Goal: Task Accomplishment & Management: Use online tool/utility

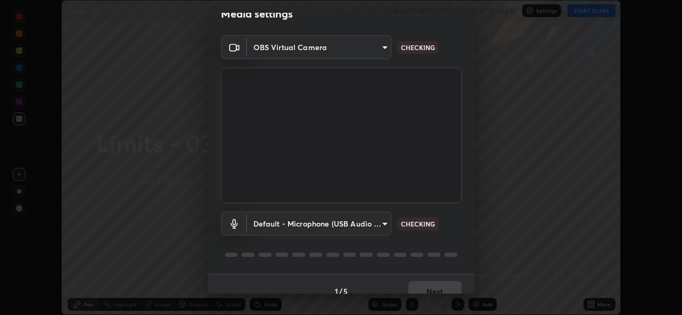
scroll to position [35, 0]
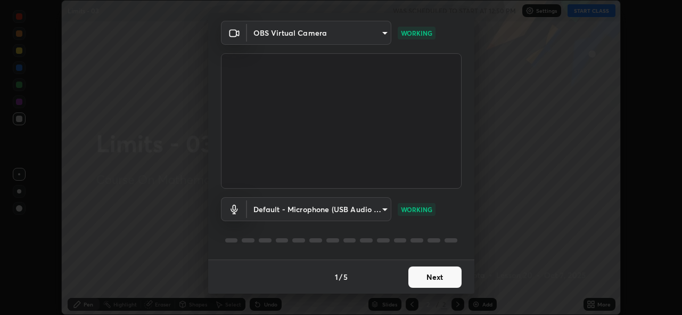
click at [428, 272] on button "Next" at bounding box center [435, 276] width 53 height 21
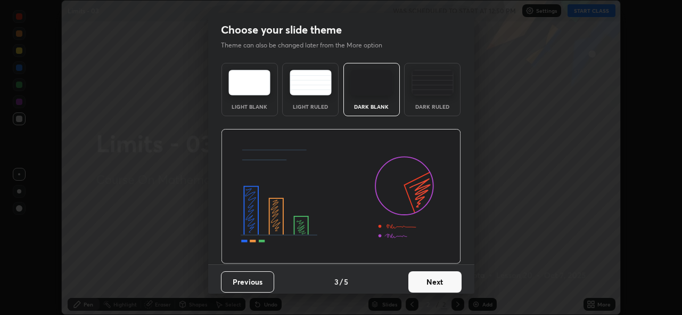
click at [426, 274] on button "Next" at bounding box center [435, 281] width 53 height 21
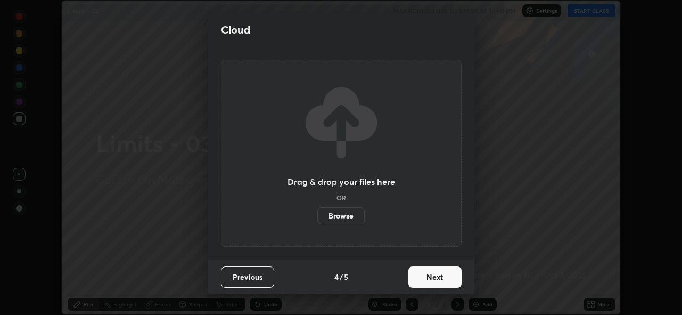
click at [427, 273] on button "Next" at bounding box center [435, 276] width 53 height 21
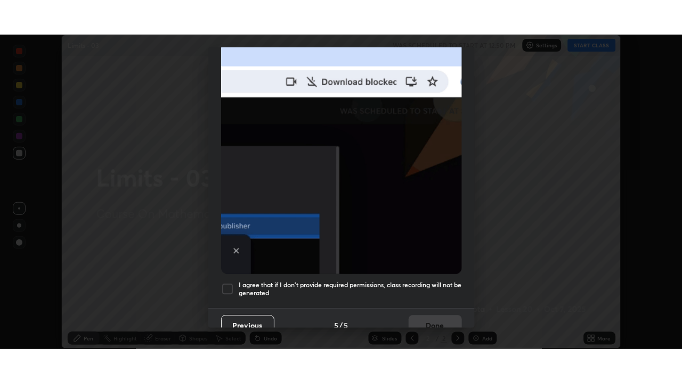
scroll to position [252, 0]
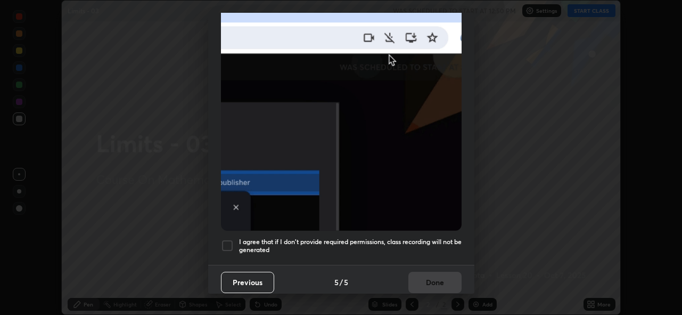
click at [412, 238] on h5 "I agree that if I don't provide required permissions, class recording will not …" at bounding box center [350, 246] width 223 height 17
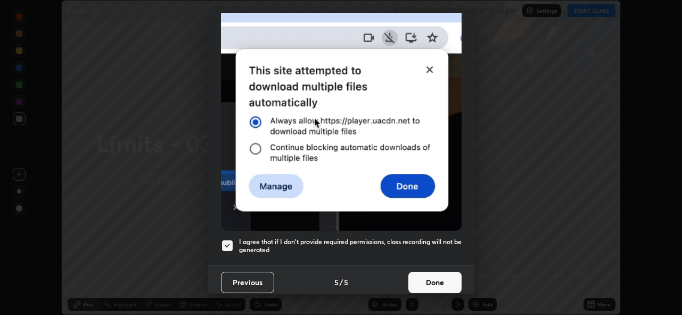
click at [421, 276] on button "Done" at bounding box center [435, 282] width 53 height 21
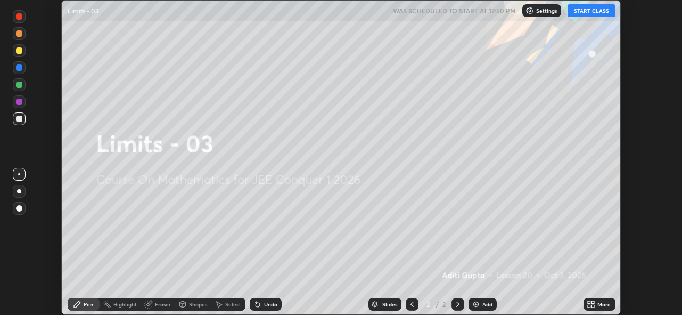
click at [577, 13] on button "START CLASS" at bounding box center [592, 10] width 48 height 13
click at [593, 302] on icon at bounding box center [593, 302] width 3 height 3
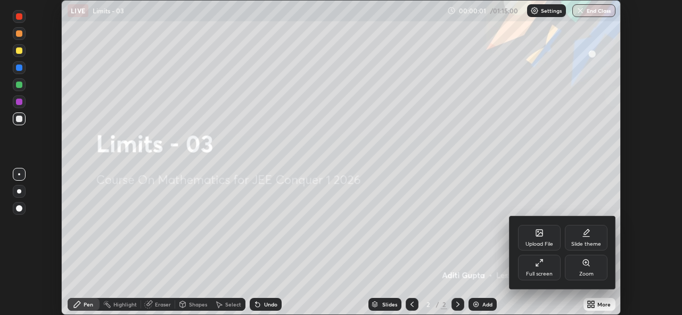
click at [528, 276] on div "Full screen" at bounding box center [539, 273] width 27 height 5
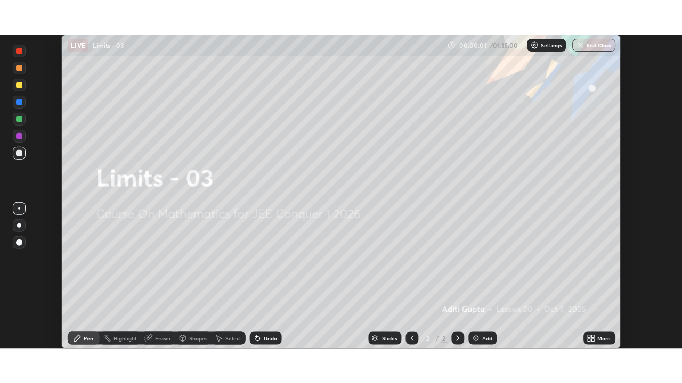
scroll to position [383, 682]
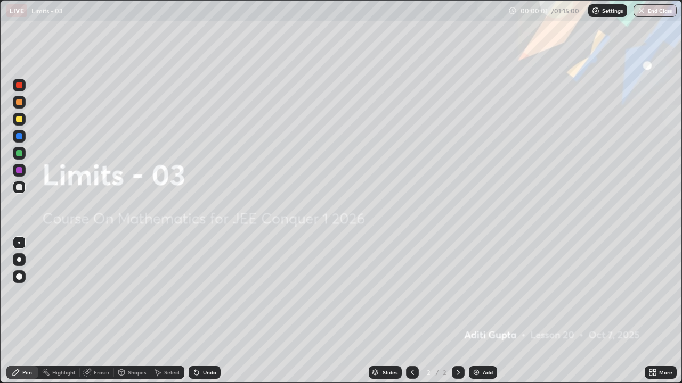
click at [487, 314] on div "Add" at bounding box center [488, 372] width 10 height 5
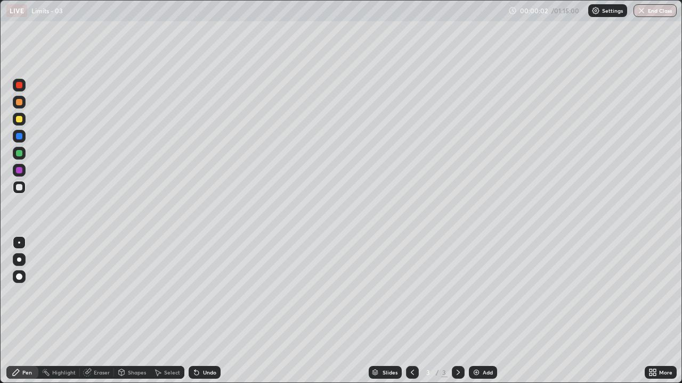
click at [484, 314] on div "Add" at bounding box center [488, 372] width 10 height 5
click at [480, 314] on div "Add" at bounding box center [483, 372] width 28 height 13
click at [485, 314] on div "Add" at bounding box center [488, 372] width 10 height 5
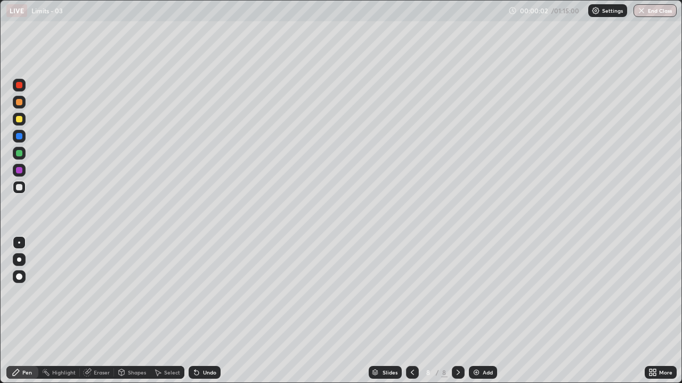
click at [486, 314] on div "Add" at bounding box center [488, 372] width 10 height 5
click at [486, 314] on div "Add" at bounding box center [483, 372] width 28 height 13
click at [381, 314] on div "Slides" at bounding box center [385, 372] width 33 height 13
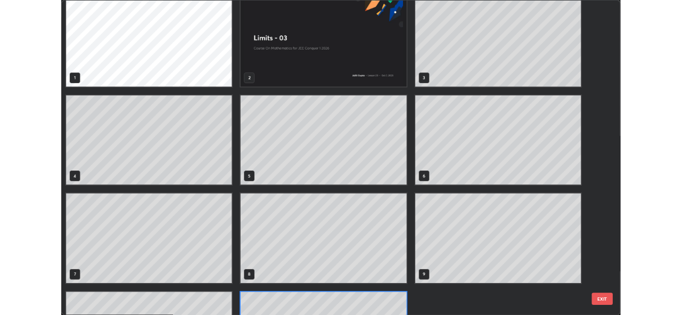
scroll to position [0, 0]
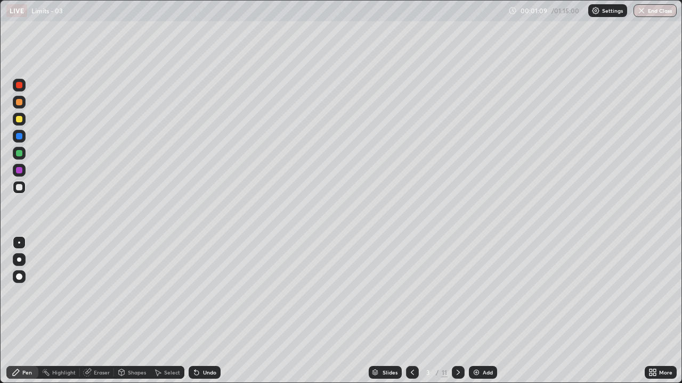
click at [103, 314] on div "Eraser" at bounding box center [102, 372] width 16 height 5
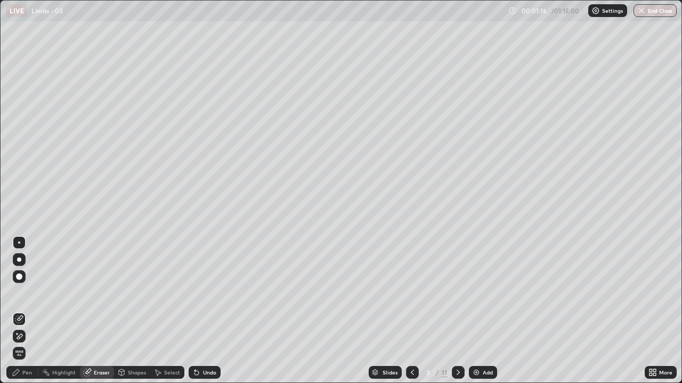
click at [26, 314] on div "Pen" at bounding box center [27, 372] width 10 height 5
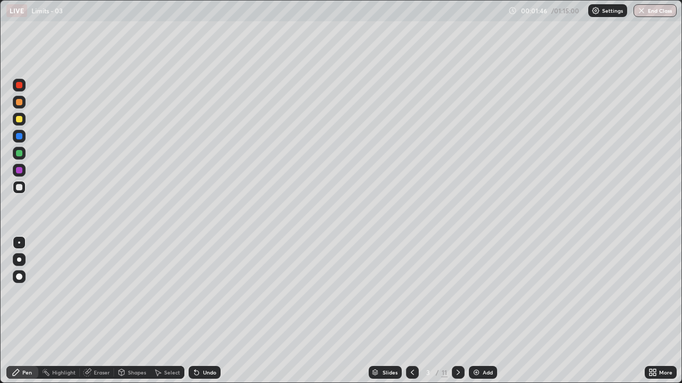
click at [205, 314] on div "Undo" at bounding box center [209, 372] width 13 height 5
click at [203, 314] on div "Undo" at bounding box center [205, 372] width 32 height 13
click at [205, 314] on div "Undo" at bounding box center [205, 372] width 32 height 13
click at [207, 314] on div "Undo" at bounding box center [209, 372] width 13 height 5
click at [206, 314] on div "Undo" at bounding box center [205, 372] width 32 height 13
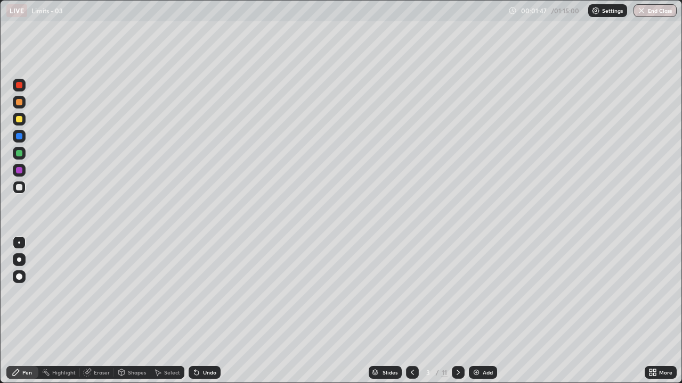
click at [202, 314] on div "Undo" at bounding box center [205, 372] width 32 height 13
click at [455, 314] on icon at bounding box center [458, 373] width 9 height 9
click at [167, 314] on div "Select" at bounding box center [172, 372] width 16 height 5
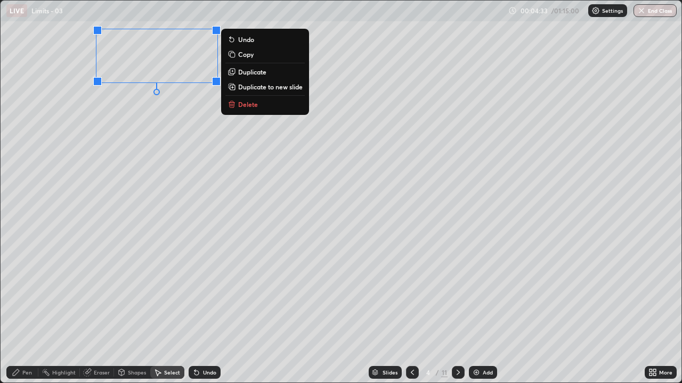
click at [255, 72] on p "Duplicate" at bounding box center [252, 72] width 28 height 9
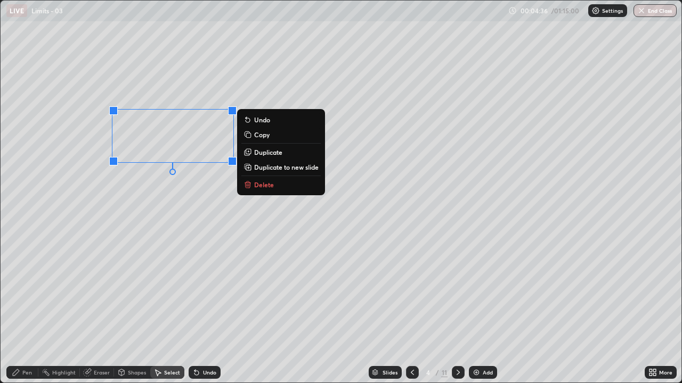
click at [265, 154] on p "Duplicate" at bounding box center [268, 152] width 28 height 9
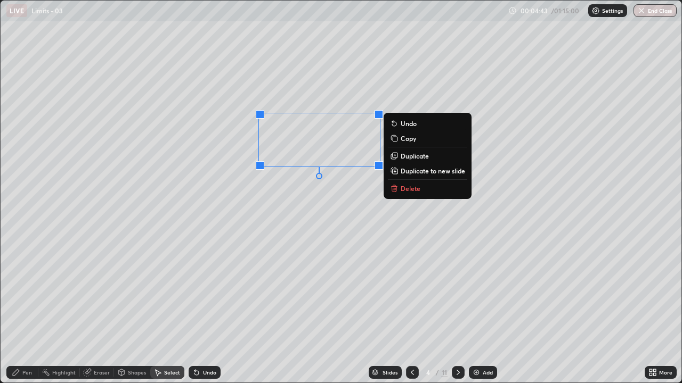
click at [27, 314] on div "Pen" at bounding box center [27, 372] width 10 height 5
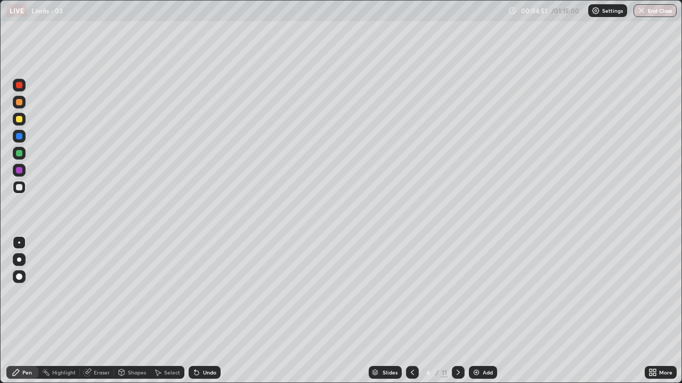
click at [644, 314] on div "More" at bounding box center [660, 372] width 32 height 21
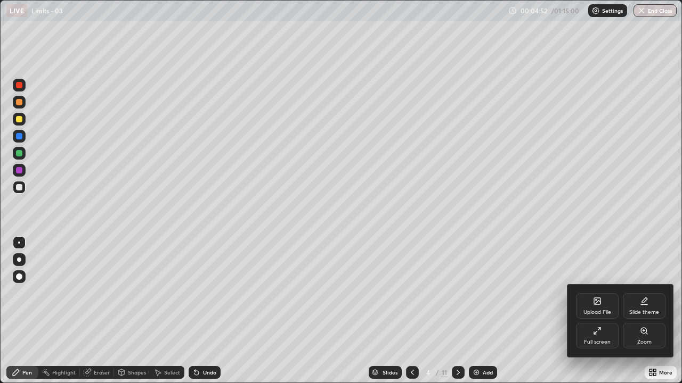
click at [590, 314] on div "Full screen" at bounding box center [597, 342] width 27 height 5
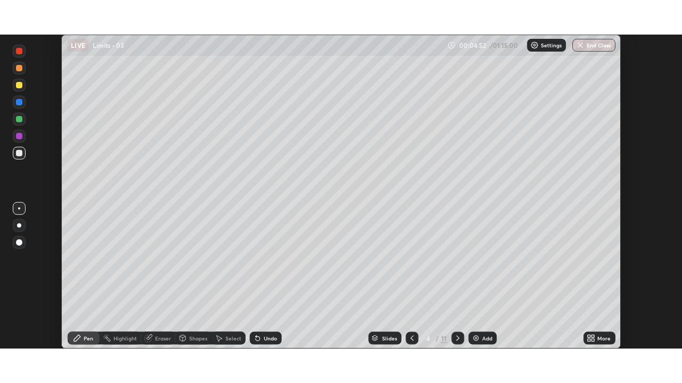
scroll to position [315, 682]
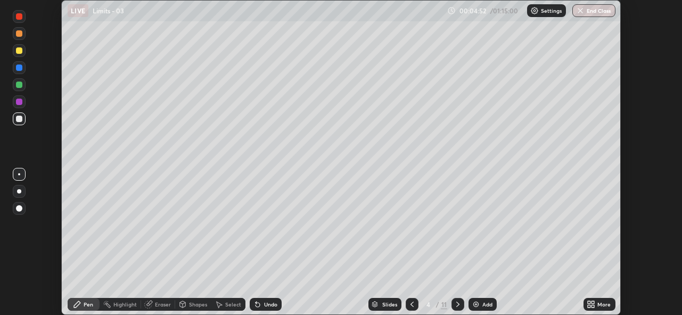
click at [590, 302] on icon at bounding box center [589, 302] width 3 height 3
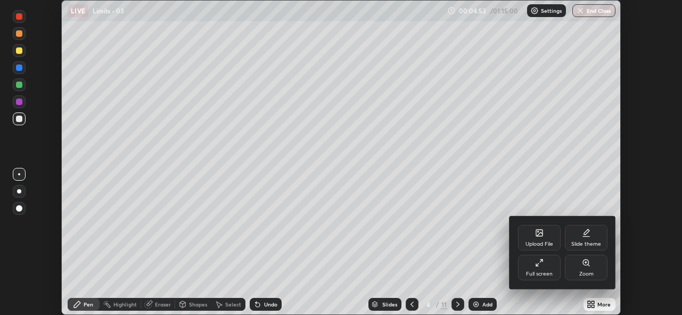
click at [550, 274] on div "Full screen" at bounding box center [539, 273] width 27 height 5
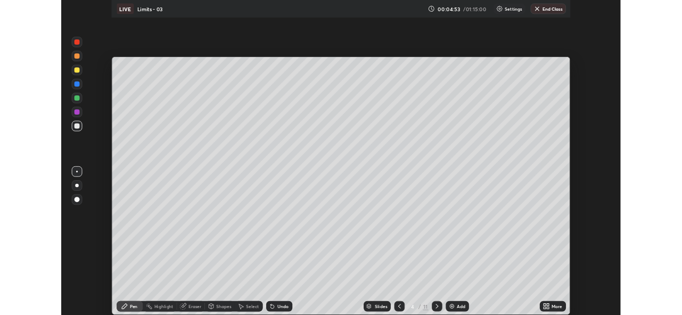
scroll to position [383, 682]
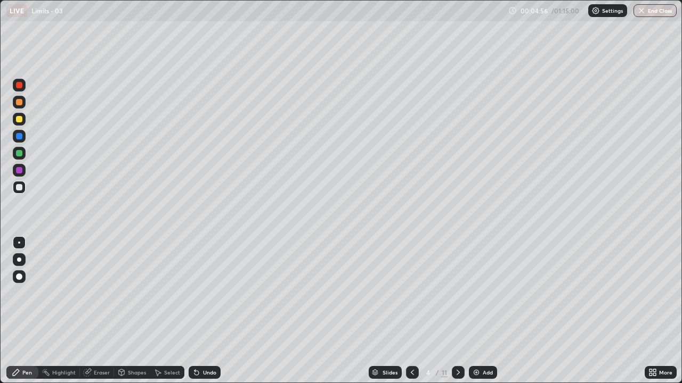
click at [210, 314] on div "Undo" at bounding box center [209, 372] width 13 height 5
click at [459, 314] on icon at bounding box center [458, 373] width 9 height 9
click at [19, 120] on div at bounding box center [19, 119] width 6 height 6
click at [19, 188] on div at bounding box center [19, 187] width 6 height 6
click at [205, 314] on div "Undo" at bounding box center [209, 372] width 13 height 5
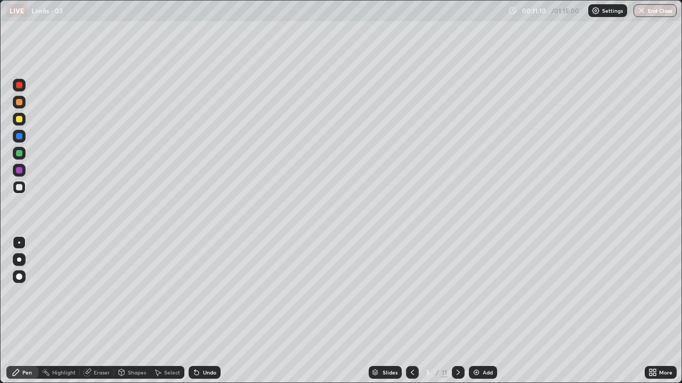
click at [205, 314] on div "Undo" at bounding box center [205, 372] width 32 height 13
click at [104, 314] on div "Eraser" at bounding box center [102, 372] width 16 height 5
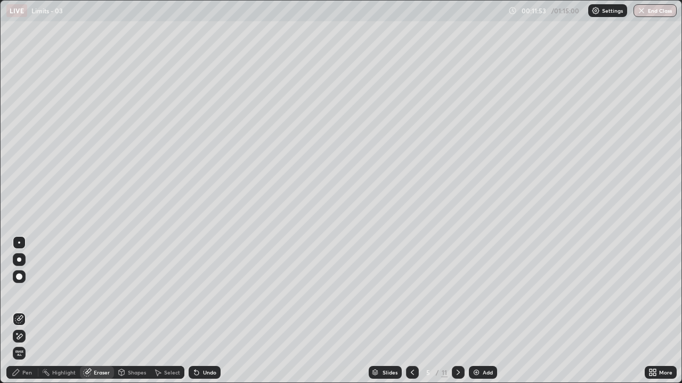
click at [24, 314] on div "Pen" at bounding box center [22, 372] width 32 height 13
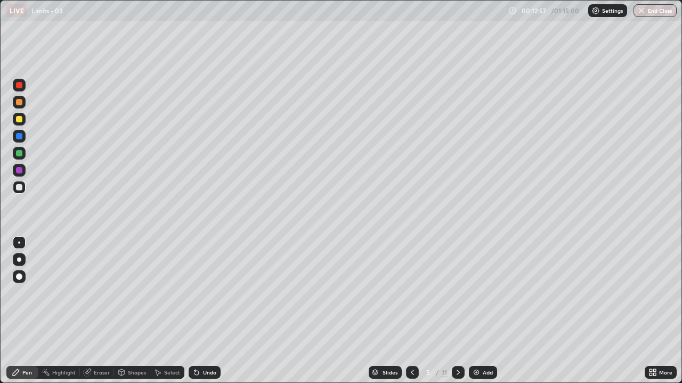
click at [458, 314] on icon at bounding box center [458, 373] width 9 height 9
click at [411, 314] on icon at bounding box center [412, 373] width 9 height 9
click at [20, 121] on div at bounding box center [19, 119] width 6 height 6
click at [458, 314] on icon at bounding box center [458, 373] width 9 height 9
click at [22, 189] on div at bounding box center [19, 187] width 6 height 6
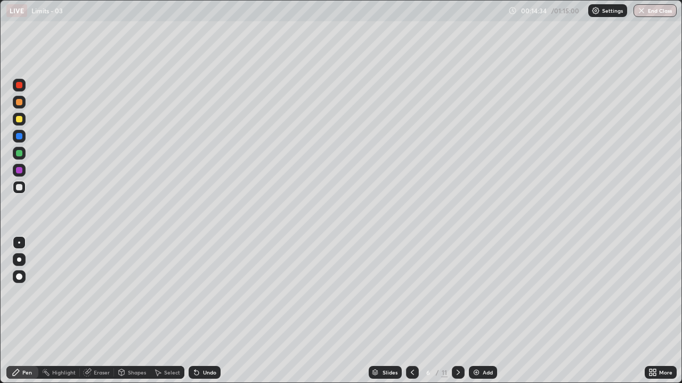
click at [410, 314] on icon at bounding box center [412, 373] width 9 height 9
click at [22, 158] on div at bounding box center [19, 153] width 13 height 13
click at [18, 138] on div at bounding box center [19, 136] width 6 height 6
click at [170, 314] on div "Select" at bounding box center [172, 372] width 16 height 5
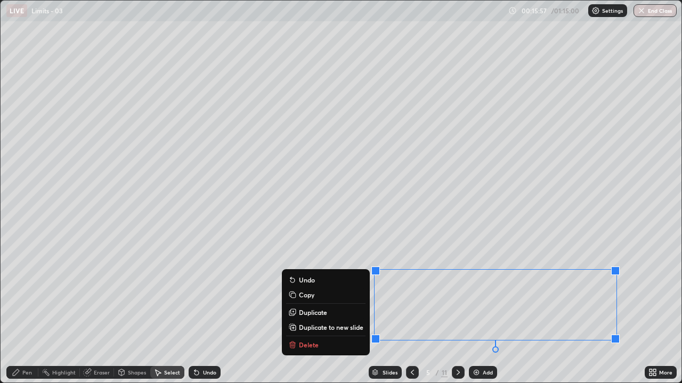
click at [320, 314] on button "Delete" at bounding box center [325, 345] width 79 height 13
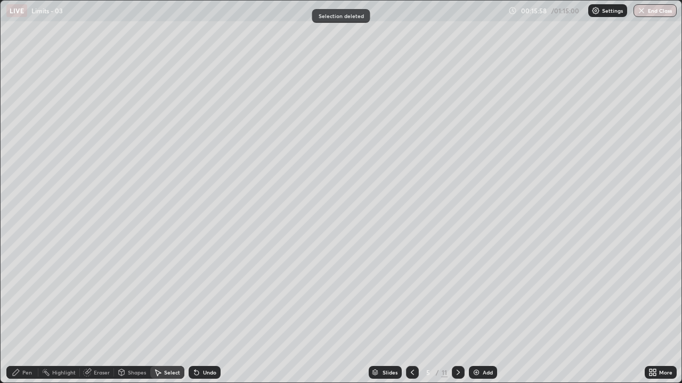
click at [22, 314] on div "Pen" at bounding box center [22, 372] width 32 height 13
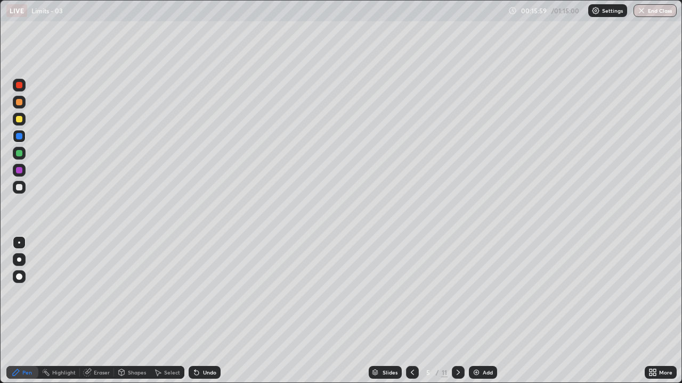
click at [19, 152] on div at bounding box center [19, 153] width 6 height 6
click at [20, 188] on div at bounding box center [19, 187] width 6 height 6
click at [98, 314] on div "Eraser" at bounding box center [102, 372] width 16 height 5
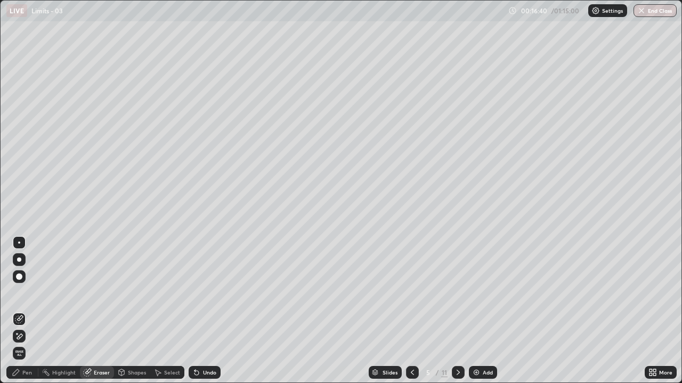
click at [20, 314] on icon at bounding box center [16, 373] width 9 height 9
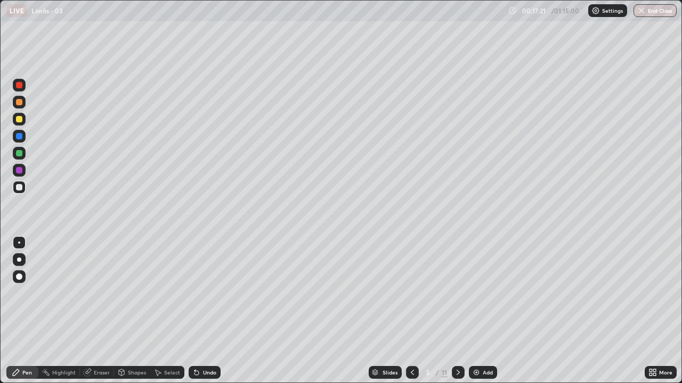
click at [457, 314] on icon at bounding box center [457, 372] width 3 height 5
click at [459, 314] on icon at bounding box center [458, 373] width 9 height 9
click at [20, 155] on div at bounding box center [19, 153] width 6 height 6
click at [205, 314] on div "Undo" at bounding box center [209, 372] width 13 height 5
click at [20, 189] on div at bounding box center [19, 187] width 6 height 6
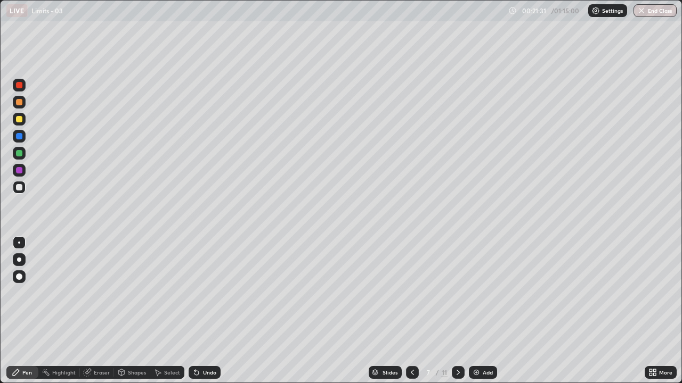
click at [458, 314] on icon at bounding box center [458, 373] width 9 height 9
click at [167, 314] on div "Select" at bounding box center [172, 372] width 16 height 5
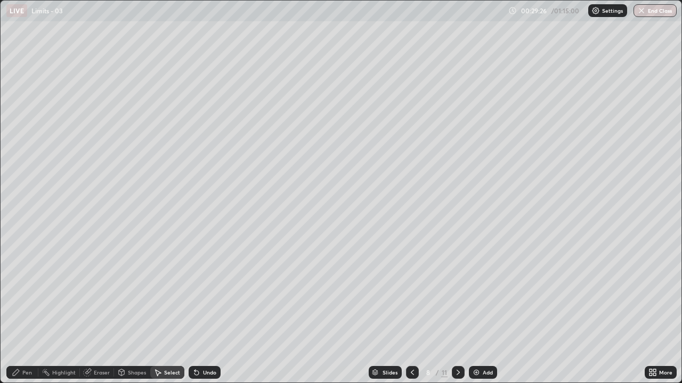
click at [32, 314] on div "Pen" at bounding box center [22, 372] width 32 height 13
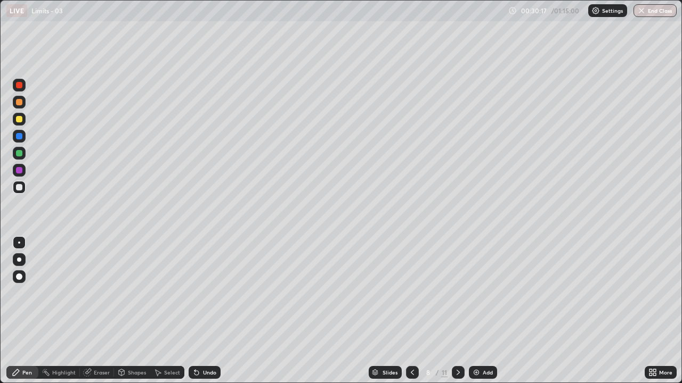
click at [211, 314] on div "Undo" at bounding box center [209, 372] width 13 height 5
click at [208, 314] on div "Undo" at bounding box center [209, 372] width 13 height 5
click at [168, 314] on div "Select" at bounding box center [172, 372] width 16 height 5
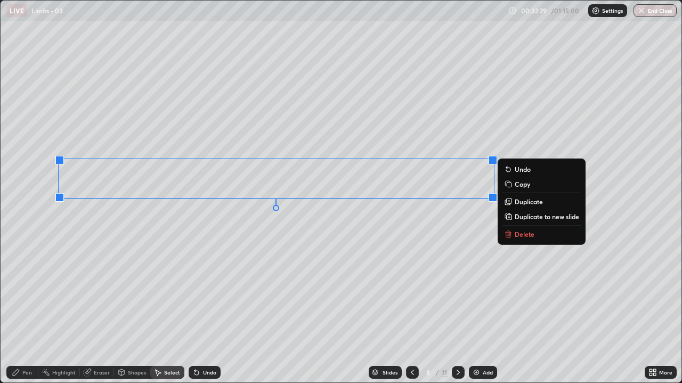
click at [515, 218] on p "Duplicate to new slide" at bounding box center [546, 217] width 64 height 9
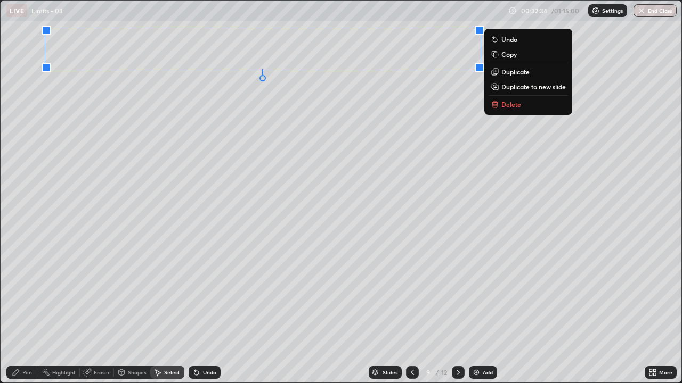
click at [24, 314] on div "Pen" at bounding box center [27, 372] width 10 height 5
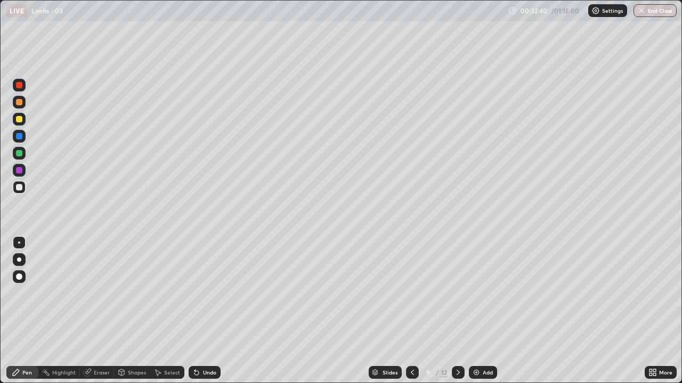
click at [651, 314] on icon at bounding box center [650, 371] width 3 height 3
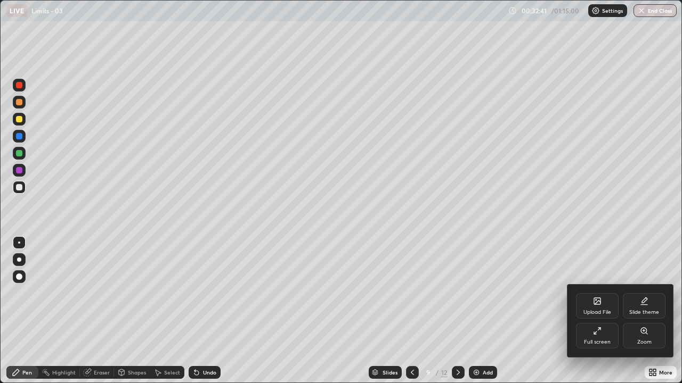
click at [594, 314] on div "Full screen" at bounding box center [597, 342] width 27 height 5
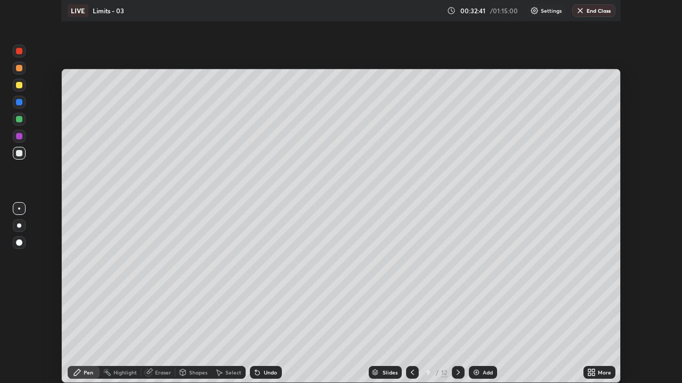
scroll to position [315, 682]
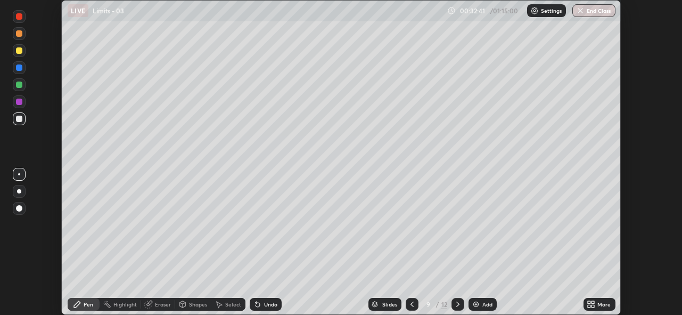
click at [599, 301] on div "More" at bounding box center [604, 303] width 13 height 5
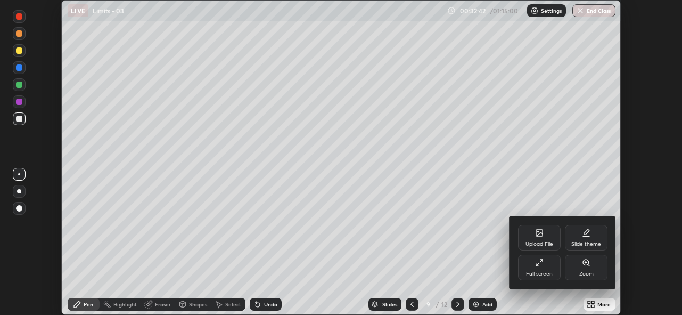
click at [540, 259] on icon at bounding box center [539, 262] width 9 height 9
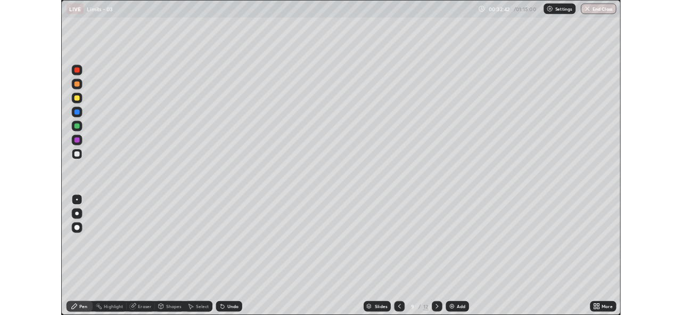
scroll to position [383, 682]
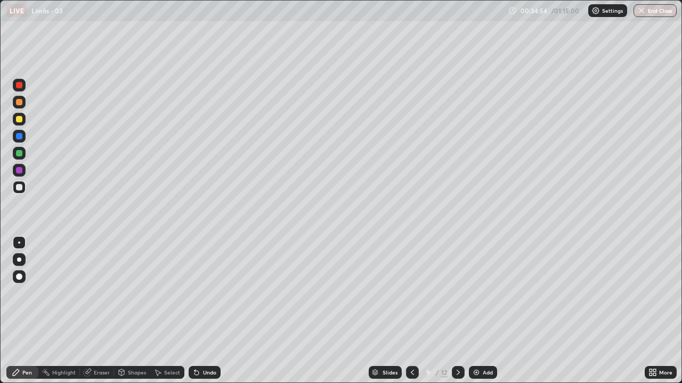
click at [204, 314] on div "Undo" at bounding box center [209, 372] width 13 height 5
click at [205, 314] on div "Undo" at bounding box center [209, 372] width 13 height 5
click at [202, 314] on div "Undo" at bounding box center [205, 372] width 32 height 13
click at [201, 314] on div "Undo" at bounding box center [205, 372] width 32 height 13
click at [204, 314] on div "Undo" at bounding box center [205, 372] width 32 height 13
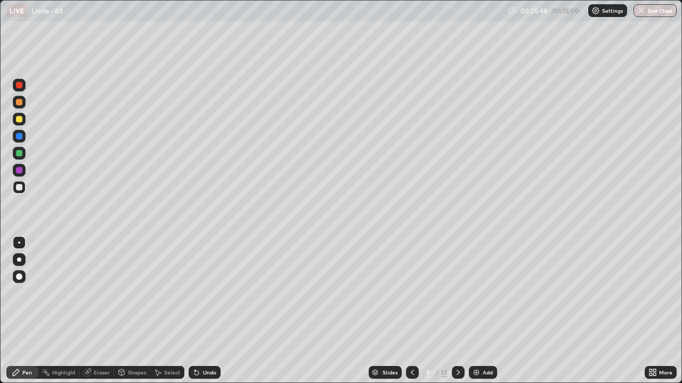
click at [204, 314] on div "Undo" at bounding box center [205, 372] width 32 height 13
click at [198, 314] on icon at bounding box center [196, 373] width 9 height 9
click at [195, 314] on icon at bounding box center [196, 373] width 9 height 9
click at [97, 314] on div "Eraser" at bounding box center [102, 372] width 16 height 5
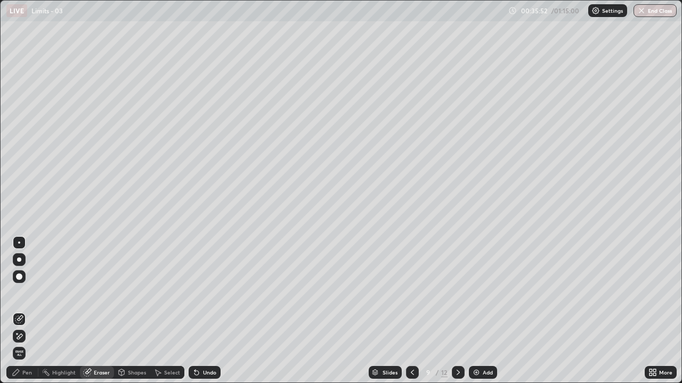
click at [23, 314] on div "Pen" at bounding box center [27, 372] width 10 height 5
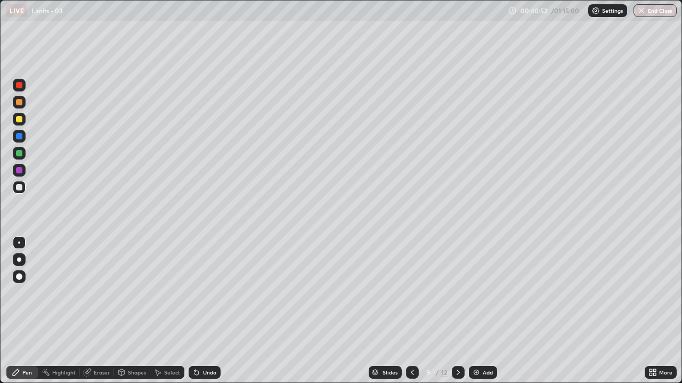
click at [412, 314] on div at bounding box center [412, 372] width 13 height 13
click at [170, 314] on div "Select" at bounding box center [172, 372] width 16 height 5
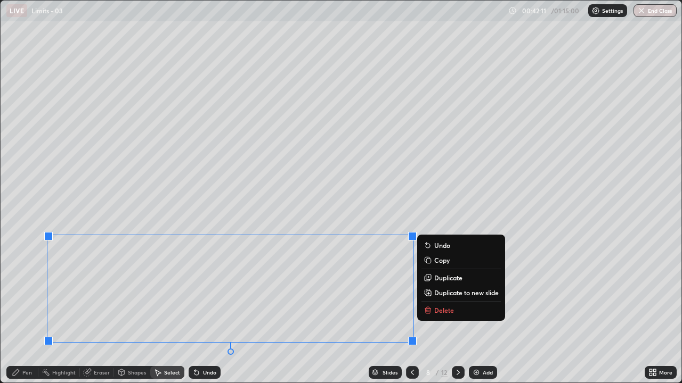
click at [439, 292] on p "Duplicate to new slide" at bounding box center [466, 293] width 64 height 9
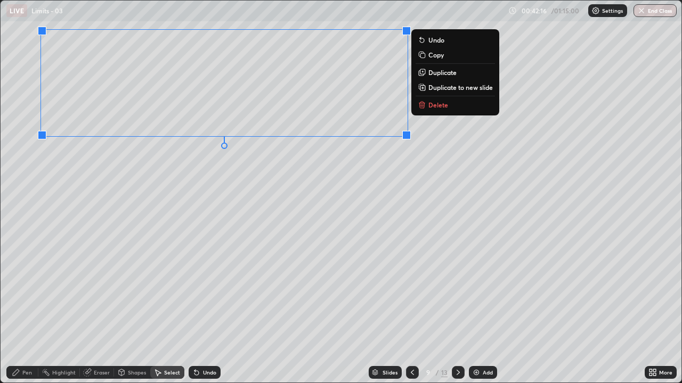
click at [100, 214] on div "0 ° Undo Copy Duplicate Duplicate to new slide Delete" at bounding box center [341, 192] width 681 height 382
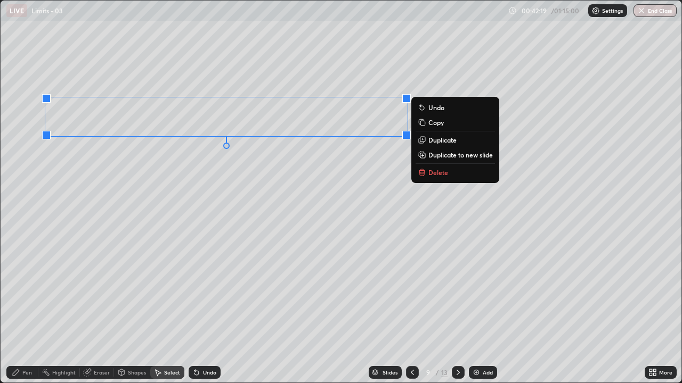
click at [430, 154] on p "Duplicate to new slide" at bounding box center [460, 155] width 64 height 9
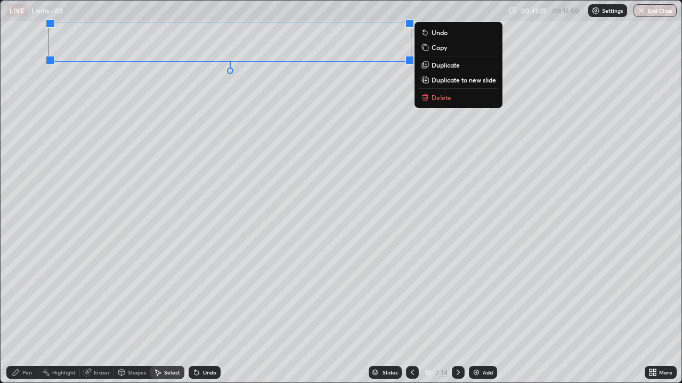
click at [409, 314] on icon at bounding box center [412, 373] width 9 height 9
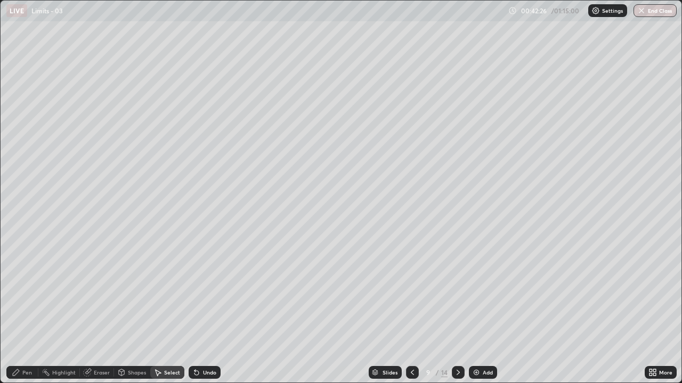
click at [410, 314] on icon at bounding box center [412, 373] width 9 height 9
click at [457, 314] on icon at bounding box center [457, 372] width 3 height 5
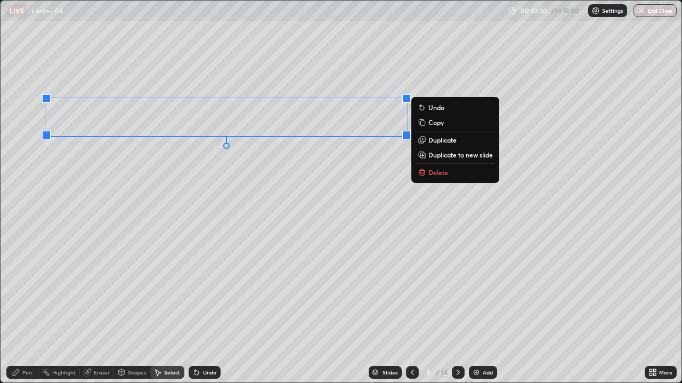
click at [430, 174] on p "Delete" at bounding box center [438, 172] width 20 height 9
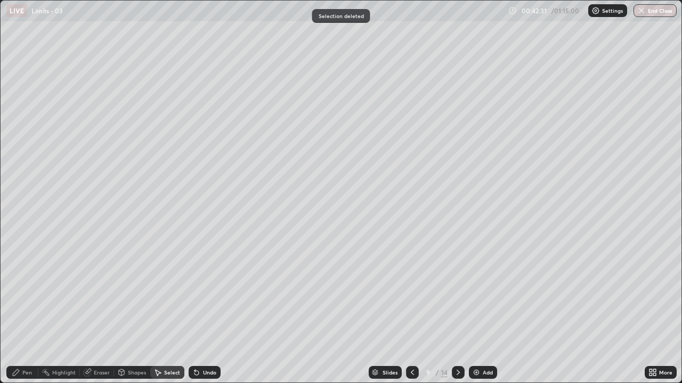
click at [650, 314] on icon at bounding box center [650, 371] width 3 height 3
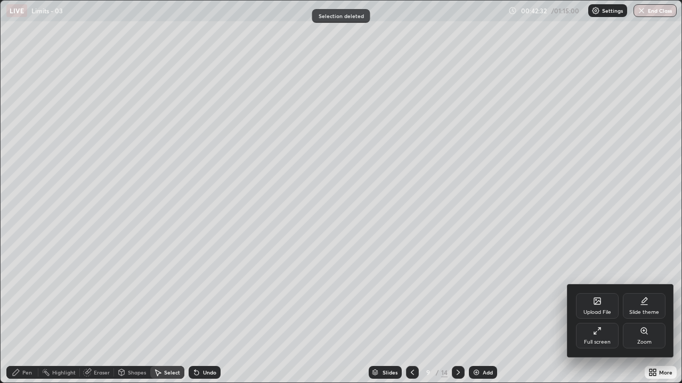
click at [597, 314] on icon at bounding box center [597, 331] width 9 height 9
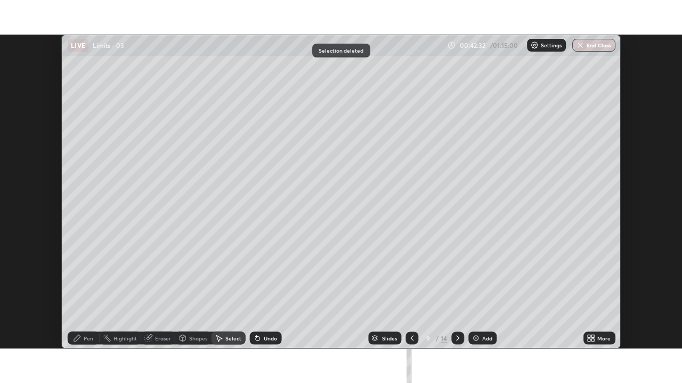
scroll to position [315, 682]
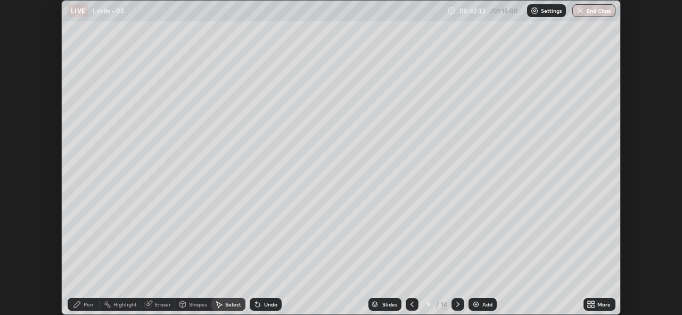
click at [609, 303] on div "More" at bounding box center [604, 303] width 13 height 5
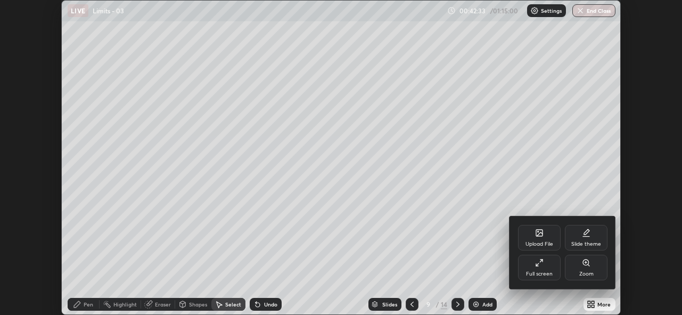
click at [546, 273] on div "Full screen" at bounding box center [539, 273] width 27 height 5
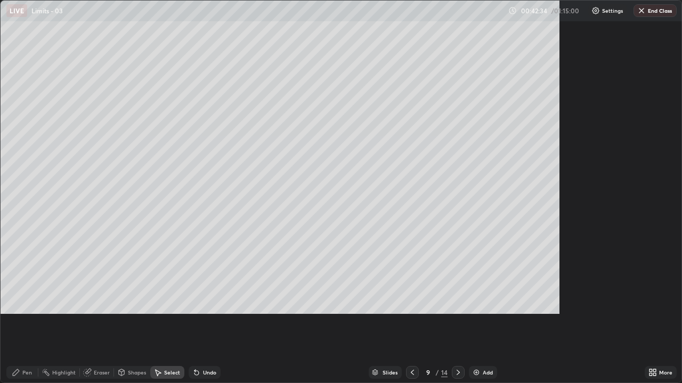
scroll to position [383, 682]
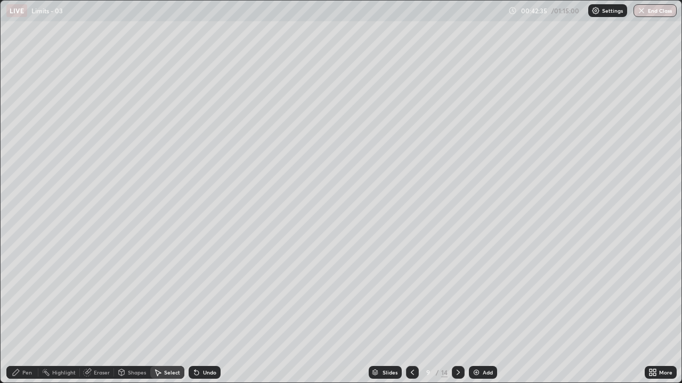
click at [28, 314] on div "Pen" at bounding box center [27, 372] width 10 height 5
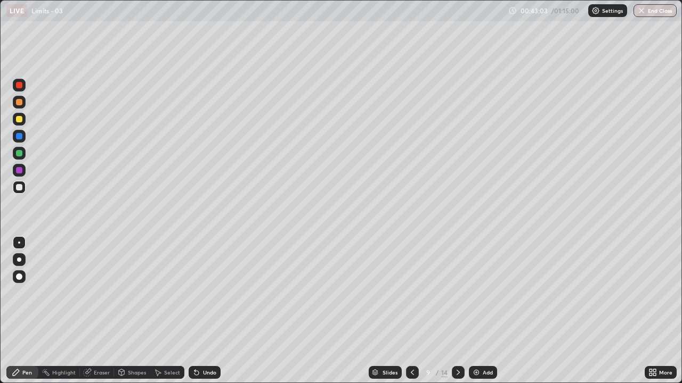
click at [205, 314] on div "Undo" at bounding box center [209, 372] width 13 height 5
click at [204, 314] on div "Undo" at bounding box center [205, 372] width 32 height 13
click at [205, 314] on div "Undo" at bounding box center [205, 372] width 32 height 13
click at [208, 314] on div "Undo" at bounding box center [209, 372] width 13 height 5
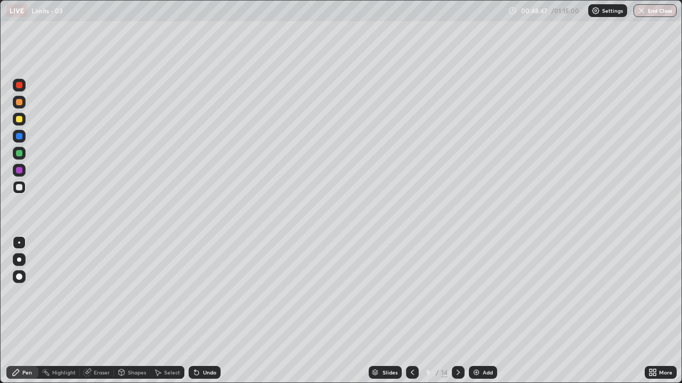
click at [455, 314] on icon at bounding box center [458, 373] width 9 height 9
click at [203, 314] on div "Undo" at bounding box center [209, 372] width 13 height 5
click at [455, 314] on icon at bounding box center [458, 373] width 9 height 9
click at [456, 314] on icon at bounding box center [458, 373] width 9 height 9
click at [20, 154] on div at bounding box center [19, 153] width 6 height 6
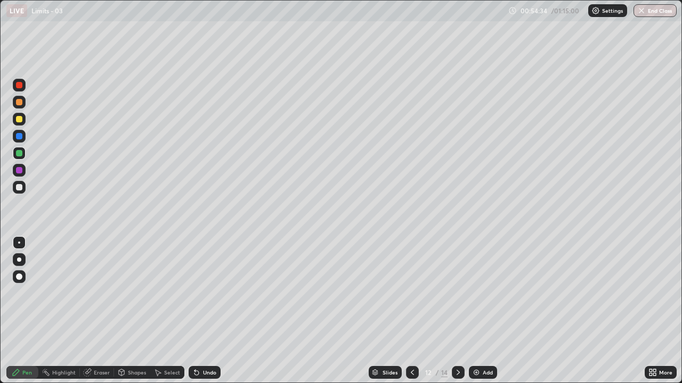
click at [21, 188] on div at bounding box center [19, 187] width 6 height 6
click at [457, 314] on div at bounding box center [458, 372] width 13 height 13
click at [20, 119] on div at bounding box center [19, 119] width 6 height 6
click at [19, 189] on div at bounding box center [19, 187] width 6 height 6
click at [200, 314] on div "Undo" at bounding box center [205, 372] width 32 height 13
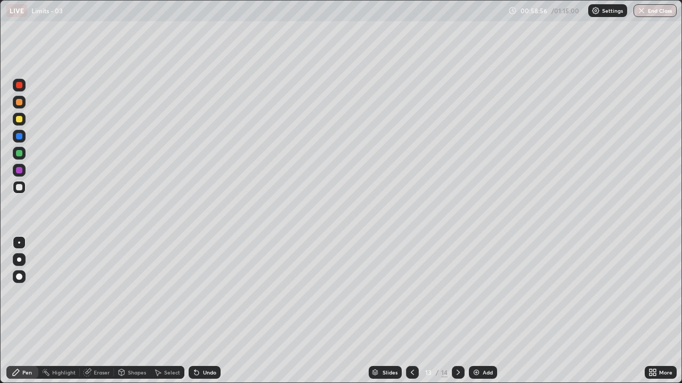
click at [20, 139] on div at bounding box center [19, 136] width 6 height 6
click at [19, 120] on div at bounding box center [19, 119] width 6 height 6
click at [20, 152] on div at bounding box center [19, 153] width 6 height 6
click at [21, 190] on div at bounding box center [19, 187] width 6 height 6
click at [20, 169] on div at bounding box center [19, 170] width 6 height 6
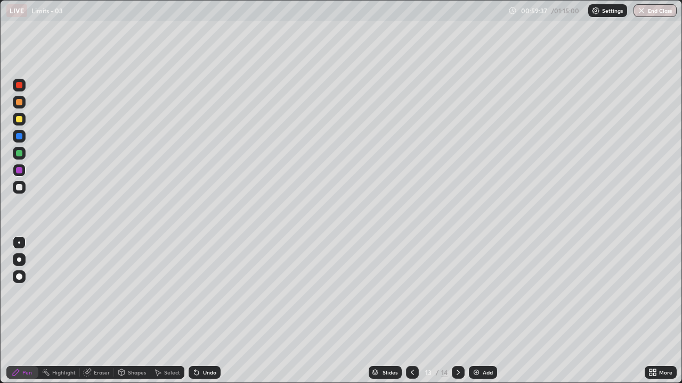
click at [23, 188] on div at bounding box center [19, 187] width 13 height 13
click at [19, 151] on div at bounding box center [19, 153] width 6 height 6
click at [457, 314] on icon at bounding box center [458, 373] width 9 height 9
click at [408, 314] on icon at bounding box center [412, 373] width 9 height 9
click at [456, 314] on icon at bounding box center [457, 372] width 3 height 5
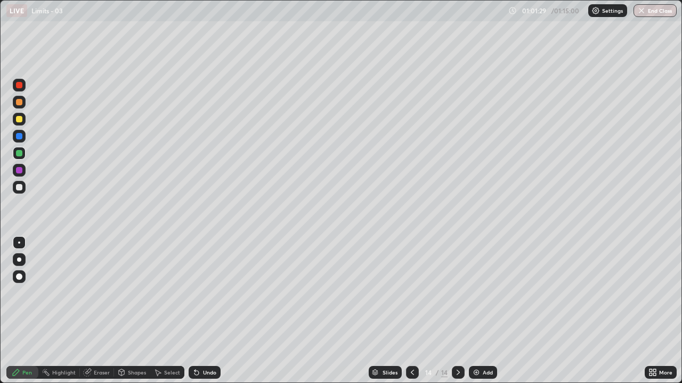
click at [410, 314] on icon at bounding box center [412, 373] width 9 height 9
click at [458, 314] on icon at bounding box center [458, 373] width 9 height 9
click at [411, 314] on icon at bounding box center [412, 373] width 9 height 9
click at [19, 188] on div at bounding box center [19, 187] width 6 height 6
click at [456, 314] on icon at bounding box center [458, 373] width 9 height 9
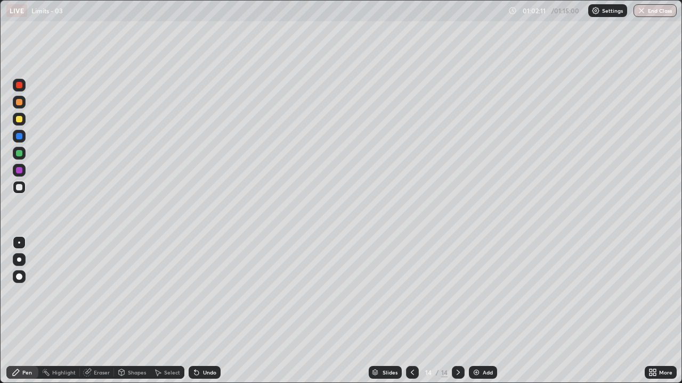
click at [411, 314] on icon at bounding box center [412, 373] width 9 height 9
click at [456, 314] on icon at bounding box center [458, 373] width 9 height 9
click at [411, 314] on icon at bounding box center [412, 373] width 9 height 9
click at [458, 314] on div at bounding box center [458, 372] width 13 height 13
click at [410, 314] on div at bounding box center [412, 372] width 13 height 13
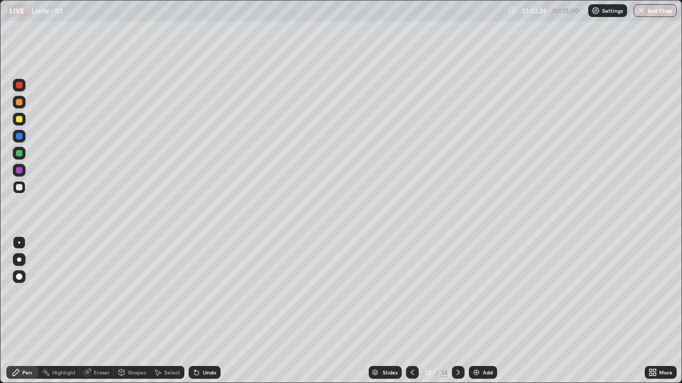
click at [457, 314] on icon at bounding box center [458, 373] width 9 height 9
click at [100, 314] on div "Eraser" at bounding box center [102, 372] width 16 height 5
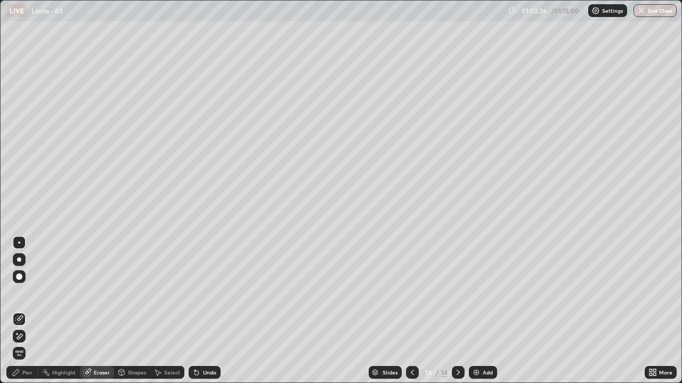
click at [23, 314] on div "Pen" at bounding box center [27, 372] width 10 height 5
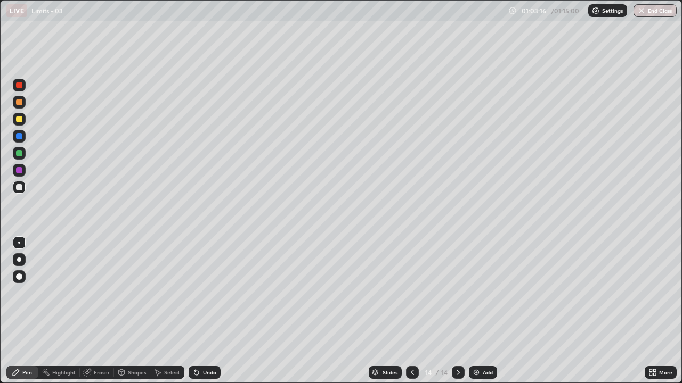
click at [411, 314] on icon at bounding box center [412, 373] width 9 height 9
click at [458, 314] on icon at bounding box center [458, 373] width 9 height 9
click at [98, 314] on div "Eraser" at bounding box center [102, 372] width 16 height 5
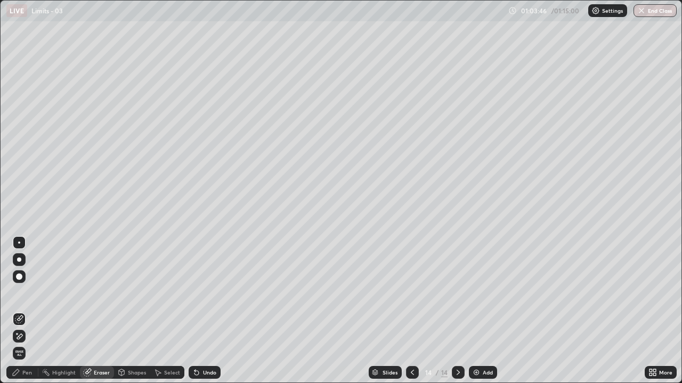
click at [29, 314] on div "Pen" at bounding box center [27, 372] width 10 height 5
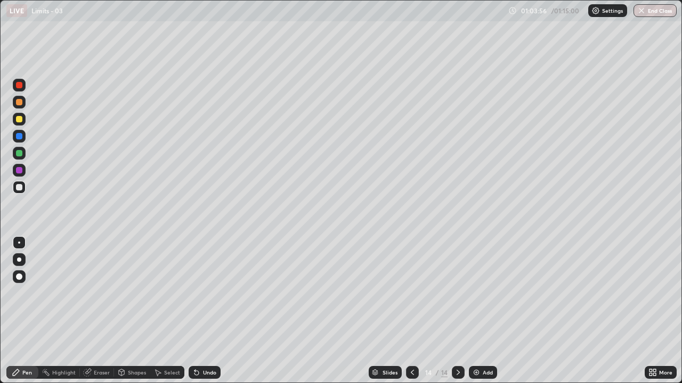
click at [415, 314] on icon at bounding box center [412, 373] width 9 height 9
click at [452, 314] on div at bounding box center [458, 372] width 13 height 13
click at [411, 314] on icon at bounding box center [412, 373] width 9 height 9
click at [412, 314] on icon at bounding box center [412, 372] width 3 height 5
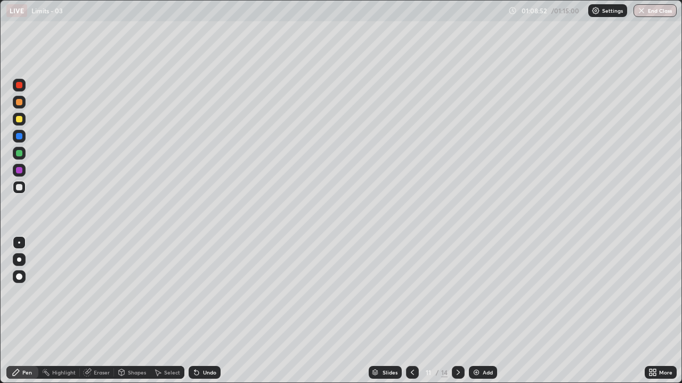
click at [411, 314] on icon at bounding box center [412, 373] width 9 height 9
click at [406, 314] on div at bounding box center [412, 372] width 13 height 13
click at [411, 314] on icon at bounding box center [412, 373] width 9 height 9
click at [456, 314] on icon at bounding box center [458, 373] width 9 height 9
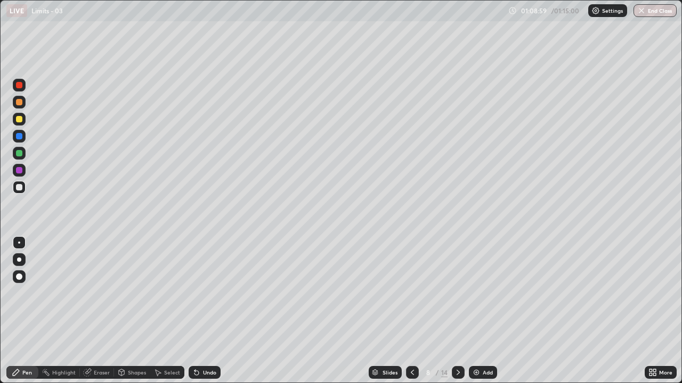
click at [456, 314] on icon at bounding box center [458, 373] width 9 height 9
click at [411, 314] on icon at bounding box center [412, 373] width 9 height 9
click at [457, 314] on icon at bounding box center [458, 373] width 9 height 9
click at [458, 314] on icon at bounding box center [458, 373] width 9 height 9
click at [458, 314] on div at bounding box center [458, 372] width 13 height 13
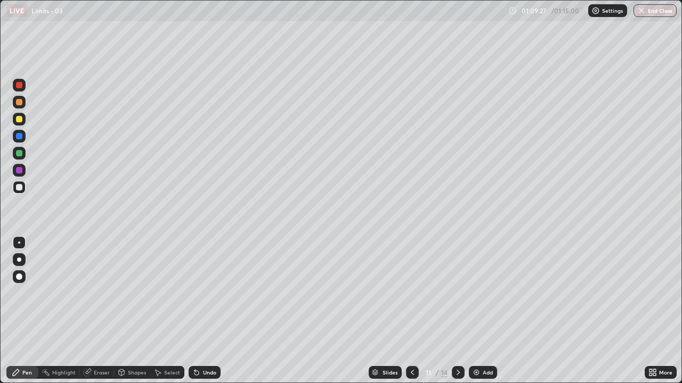
click at [457, 314] on div at bounding box center [458, 372] width 13 height 13
click at [410, 314] on icon at bounding box center [412, 373] width 9 height 9
click at [386, 314] on div "Slides" at bounding box center [389, 372] width 15 height 5
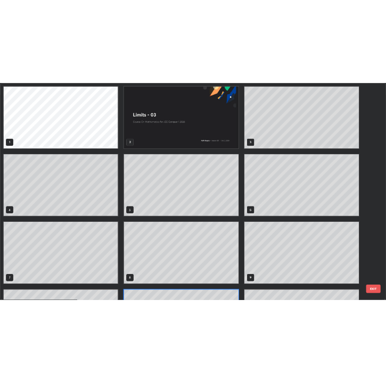
scroll to position [379, 675]
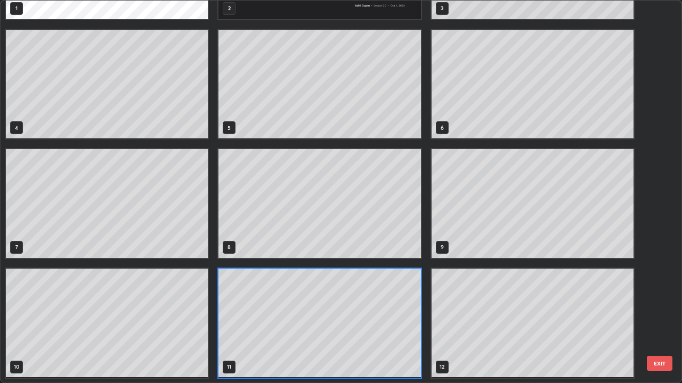
click at [658, 314] on button "EXIT" at bounding box center [660, 363] width 26 height 15
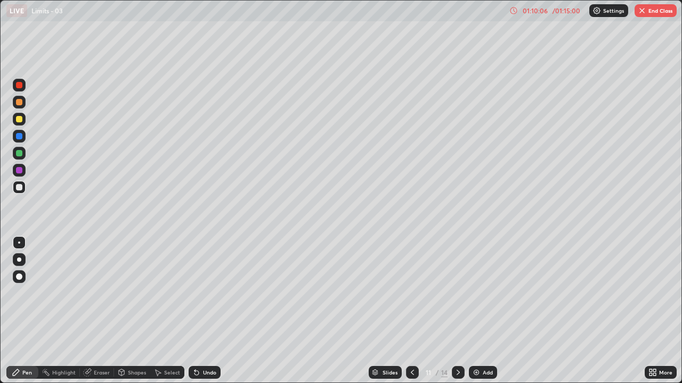
click at [651, 12] on button "End Class" at bounding box center [655, 10] width 42 height 13
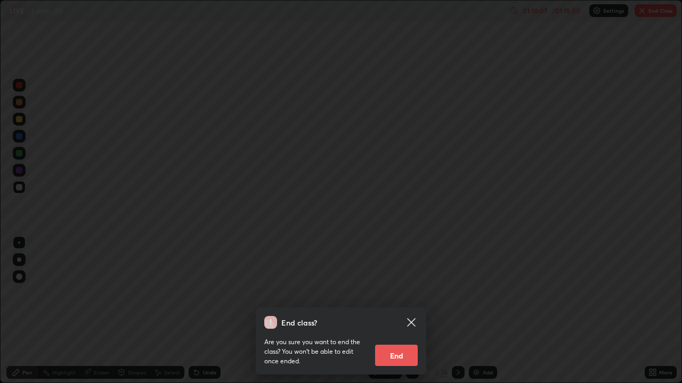
click at [392, 314] on button "End" at bounding box center [396, 355] width 43 height 21
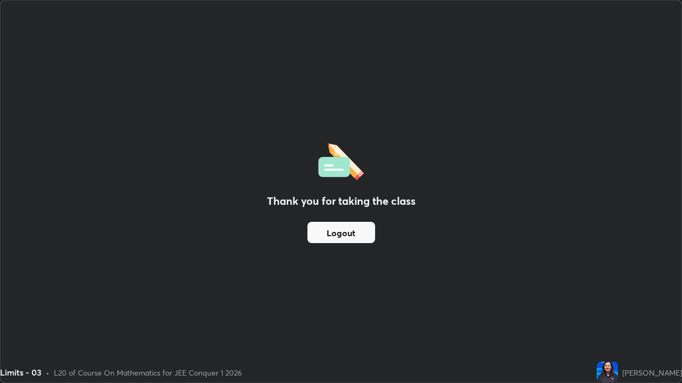
click at [357, 233] on button "Logout" at bounding box center [341, 232] width 68 height 21
click at [349, 232] on button "Logout" at bounding box center [341, 232] width 68 height 21
click at [340, 230] on button "Logout" at bounding box center [341, 232] width 68 height 21
click at [344, 228] on button "Logout" at bounding box center [341, 232] width 68 height 21
click at [350, 233] on button "Logout" at bounding box center [341, 232] width 68 height 21
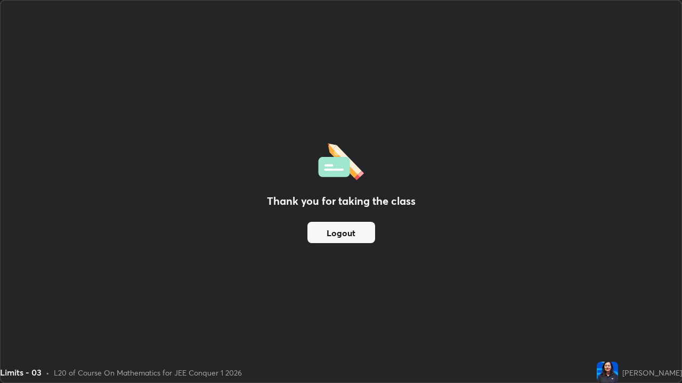
click at [350, 227] on button "Logout" at bounding box center [341, 232] width 68 height 21
click at [349, 226] on button "Logout" at bounding box center [341, 232] width 68 height 21
click at [352, 226] on button "Logout" at bounding box center [341, 232] width 68 height 21
click at [357, 232] on button "Logout" at bounding box center [341, 232] width 68 height 21
click at [359, 225] on button "Logout" at bounding box center [341, 232] width 68 height 21
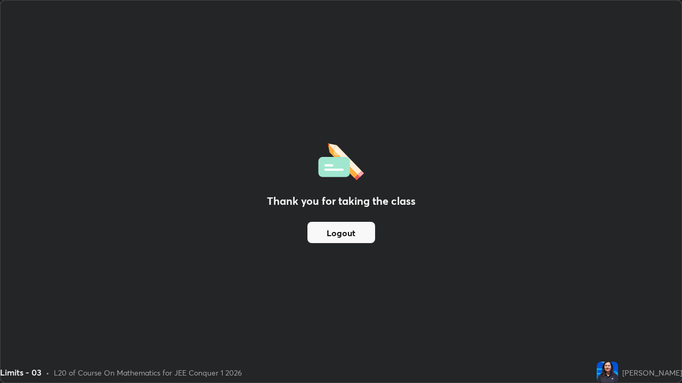
click at [344, 236] on button "Logout" at bounding box center [341, 232] width 68 height 21
click at [353, 234] on button "Logout" at bounding box center [341, 232] width 68 height 21
click at [337, 234] on button "Logout" at bounding box center [341, 232] width 68 height 21
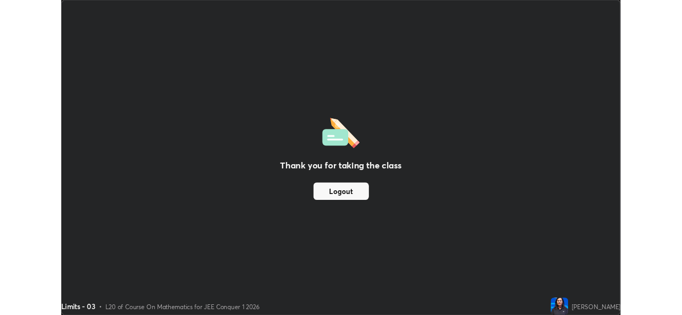
scroll to position [383, 682]
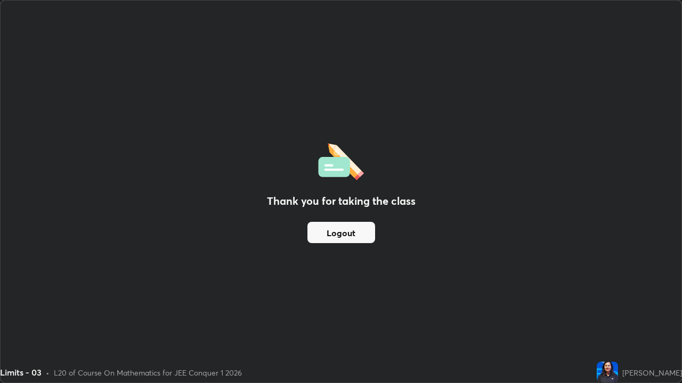
click at [358, 228] on button "Logout" at bounding box center [341, 232] width 68 height 21
click at [349, 234] on button "Logout" at bounding box center [341, 232] width 68 height 21
click at [348, 231] on button "Logout" at bounding box center [341, 232] width 68 height 21
click at [349, 233] on button "Logout" at bounding box center [341, 232] width 68 height 21
click at [346, 234] on button "Logout" at bounding box center [341, 232] width 68 height 21
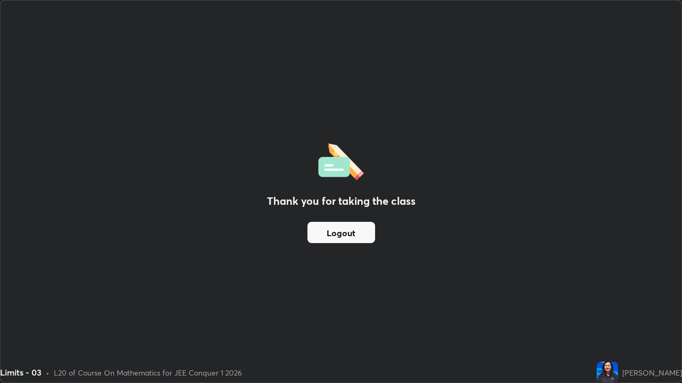
click at [344, 232] on button "Logout" at bounding box center [341, 232] width 68 height 21
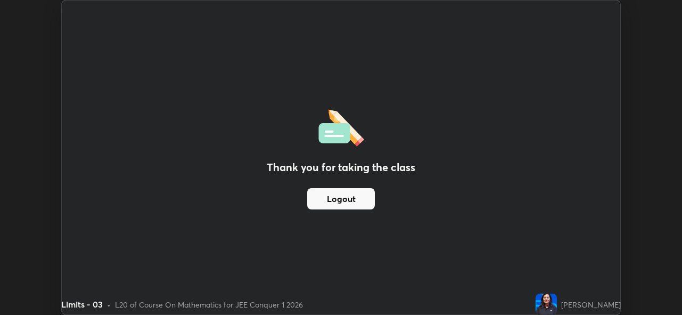
scroll to position [315, 682]
